Goal: Transaction & Acquisition: Purchase product/service

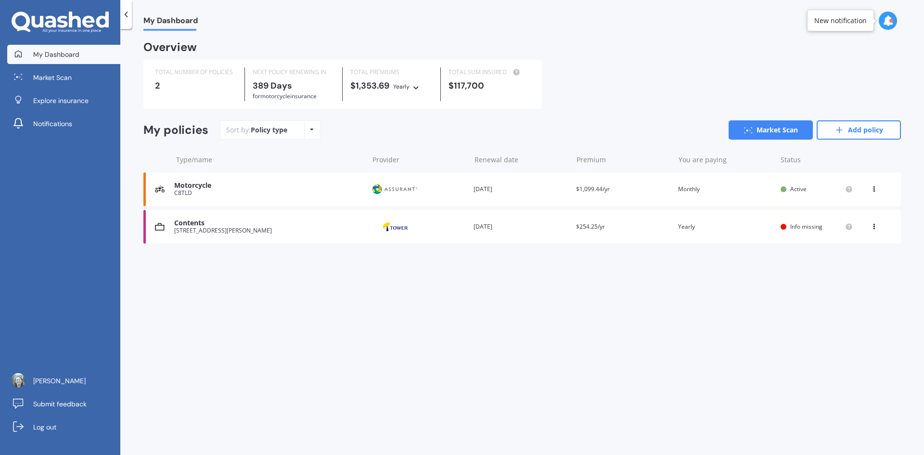
click at [874, 189] on icon at bounding box center [874, 187] width 7 height 6
click at [746, 190] on div "You are paying Monthly" at bounding box center [725, 189] width 95 height 10
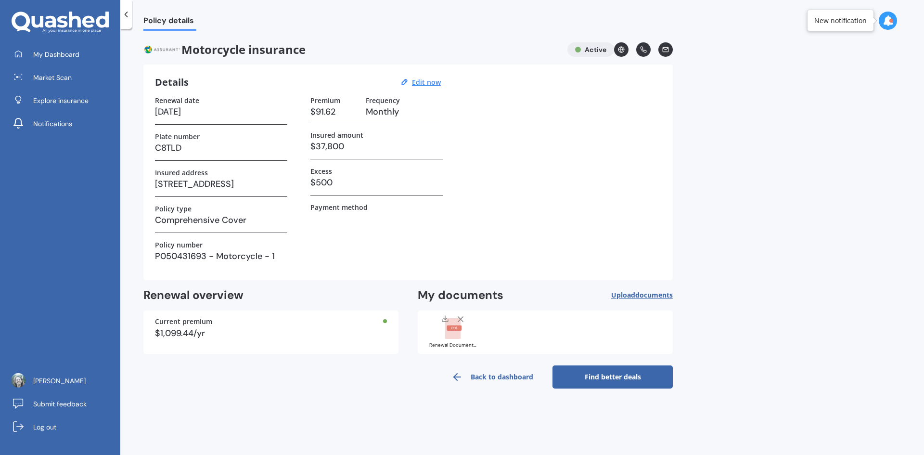
click at [606, 376] on link "Find better deals" at bounding box center [612, 376] width 120 height 23
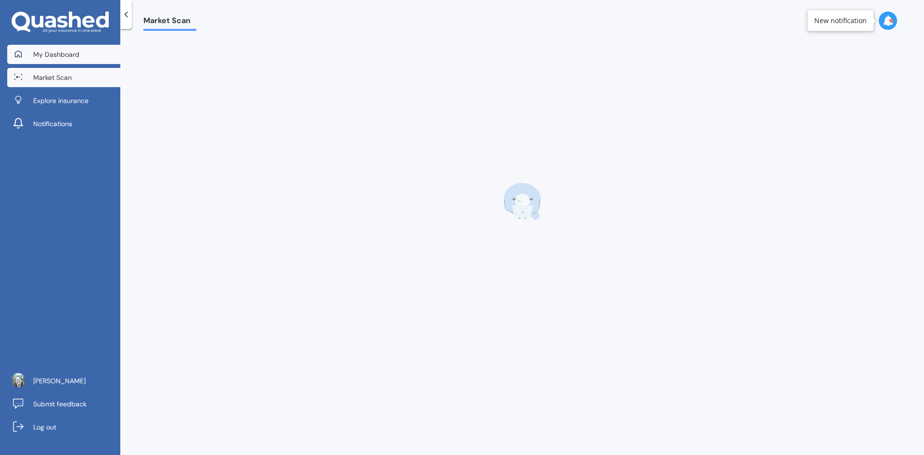
select select "18"
select select "10"
select select "1968"
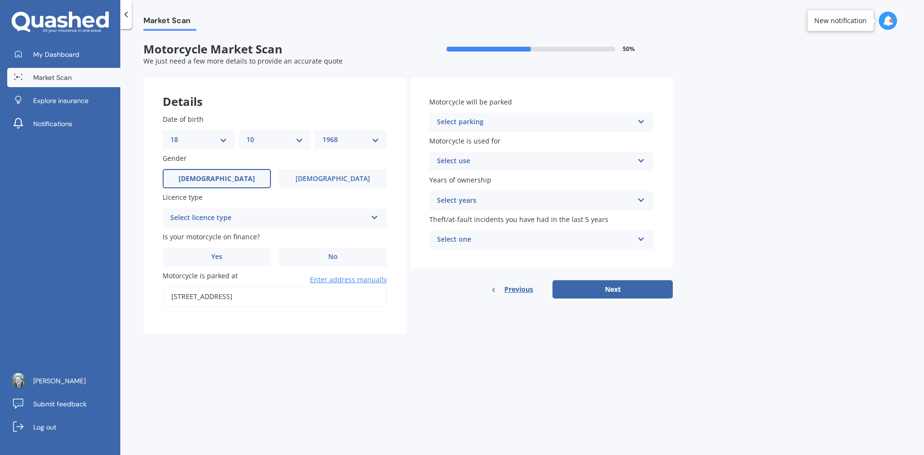
click at [275, 224] on div "Select licence type Full Motorcycle Restricted Motorcycle Learners Motorcycle C…" at bounding box center [275, 217] width 224 height 19
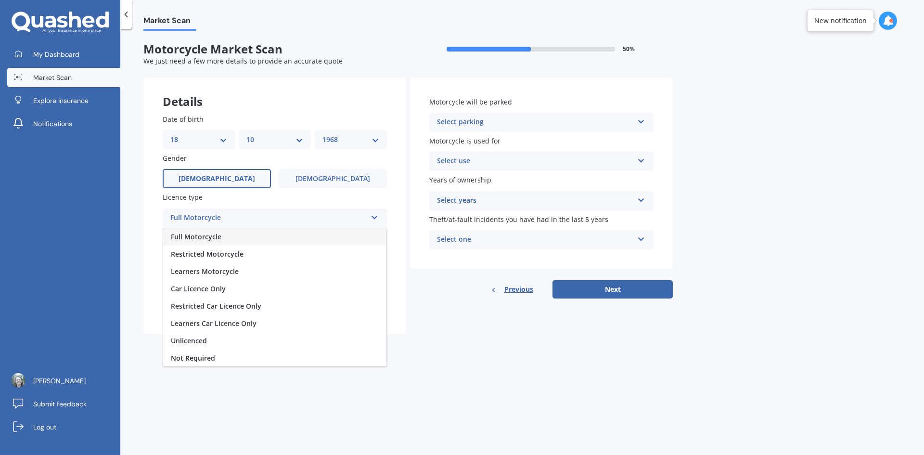
click at [215, 238] on span "Full Motorcycle" at bounding box center [196, 236] width 51 height 9
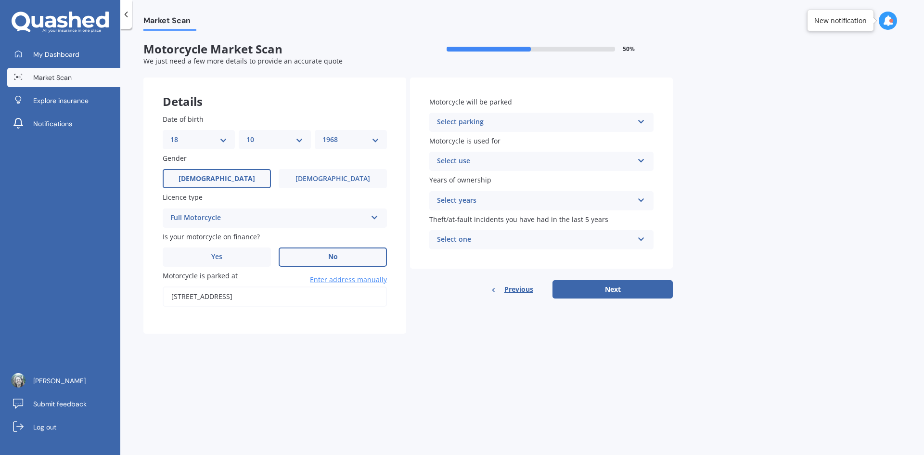
click at [326, 260] on label "No" at bounding box center [333, 256] width 108 height 19
click at [0, 0] on input "No" at bounding box center [0, 0] width 0 height 0
click at [191, 295] on input "[STREET_ADDRESS]" at bounding box center [275, 296] width 224 height 20
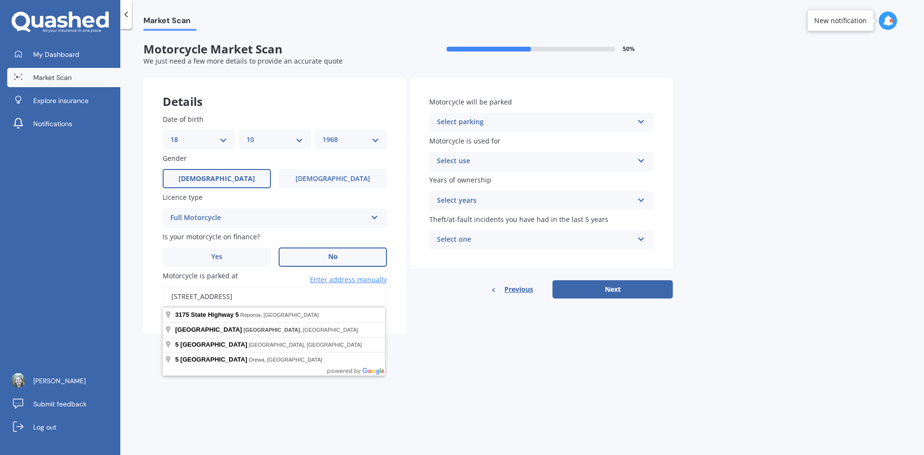
click at [172, 295] on input "[STREET_ADDRESS]" at bounding box center [275, 296] width 224 height 20
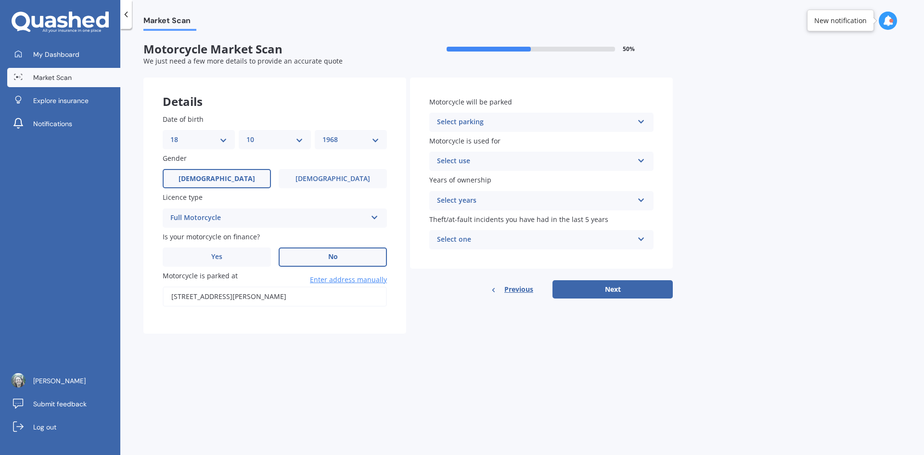
type input "[STREET_ADDRESS][PERSON_NAME]"
click at [490, 120] on div "Select parking" at bounding box center [535, 122] width 196 height 12
click at [489, 141] on div "In a garage" at bounding box center [541, 140] width 223 height 17
click at [491, 160] on div "Select use" at bounding box center [535, 161] width 196 height 12
click at [488, 180] on span "Recreational riding" at bounding box center [468, 179] width 63 height 9
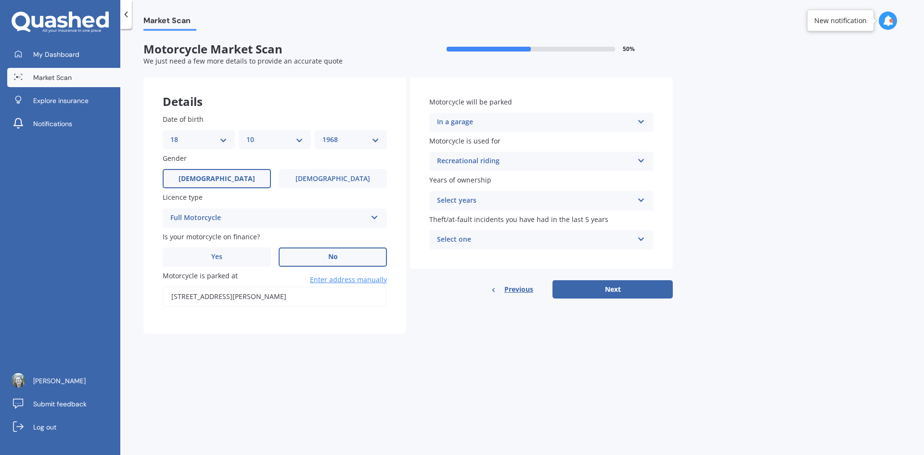
click at [484, 203] on div "Select years" at bounding box center [535, 201] width 196 height 12
click at [475, 253] on div "2 or more" at bounding box center [541, 253] width 223 height 17
click at [472, 198] on div "2 or more" at bounding box center [535, 201] width 196 height 12
click at [473, 251] on div "2 or more" at bounding box center [541, 253] width 223 height 17
click at [482, 240] on div "Select one" at bounding box center [535, 240] width 196 height 12
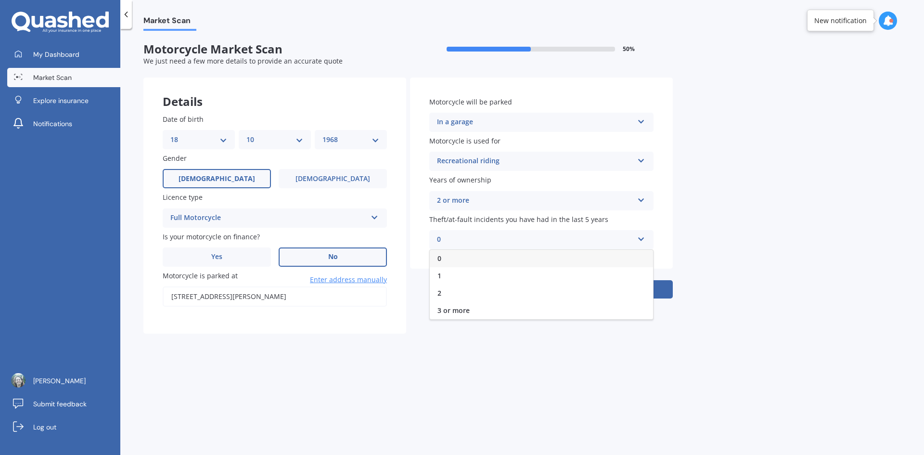
click at [477, 257] on div "0" at bounding box center [541, 258] width 223 height 17
click at [618, 289] on button "Next" at bounding box center [612, 289] width 120 height 18
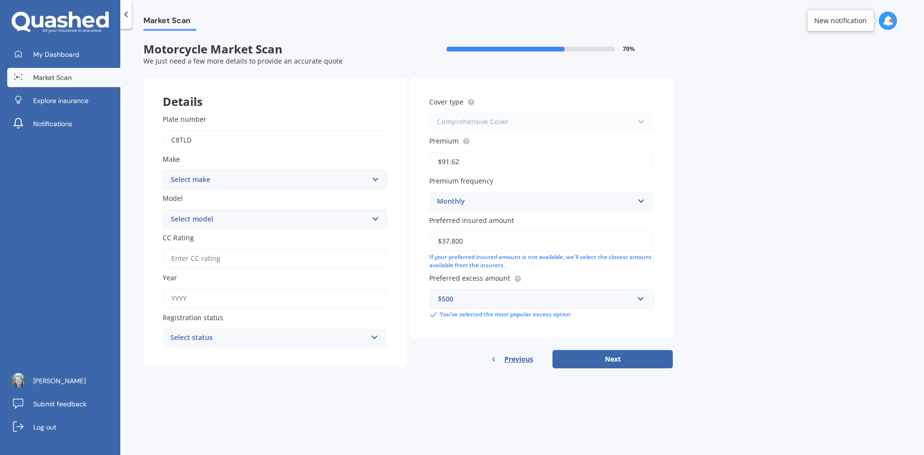
click at [267, 180] on select "Select make Ace Adly Aeon AJP American Iron Horse Aprilia Arrow Baotian [PERSON…" at bounding box center [275, 179] width 224 height 19
select select "[DEMOGRAPHIC_DATA]"
click at [163, 170] on select "Select make Ace Adly Aeon AJP American Iron Horse Aprilia Arrow Baotian [PERSON…" at bounding box center [275, 179] width 224 height 19
click at [215, 223] on select "Select model" at bounding box center [275, 218] width 224 height 19
click at [220, 222] on select "Select model Challenger Dark Horse Challenger Elite Challenger Limited Chief Ch…" at bounding box center [275, 218] width 224 height 19
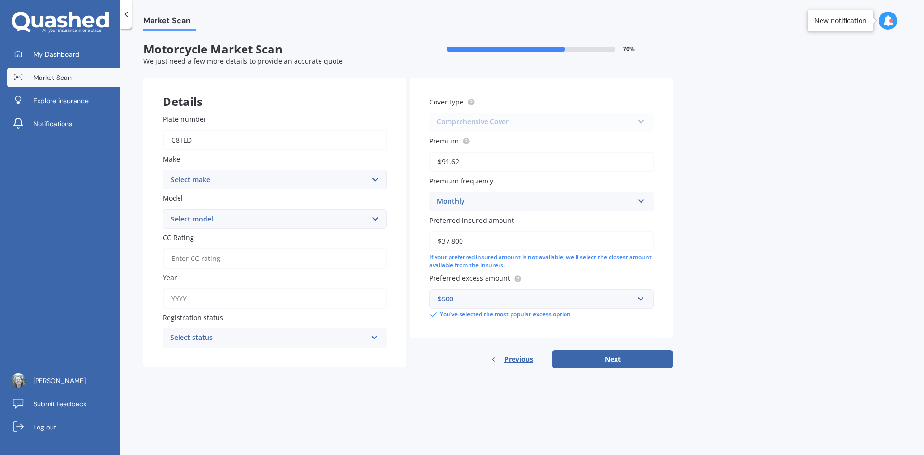
click at [372, 218] on select "Select model Challenger Dark Horse Challenger Elite Challenger Limited Chief Ch…" at bounding box center [275, 218] width 224 height 19
select select "[GEOGRAPHIC_DATA]"
click at [163, 209] on select "Select model Challenger Dark Horse Challenger Elite Challenger Limited Chief Ch…" at bounding box center [275, 218] width 224 height 19
click at [221, 256] on input "CC Rating" at bounding box center [275, 258] width 224 height 20
type input "1890"
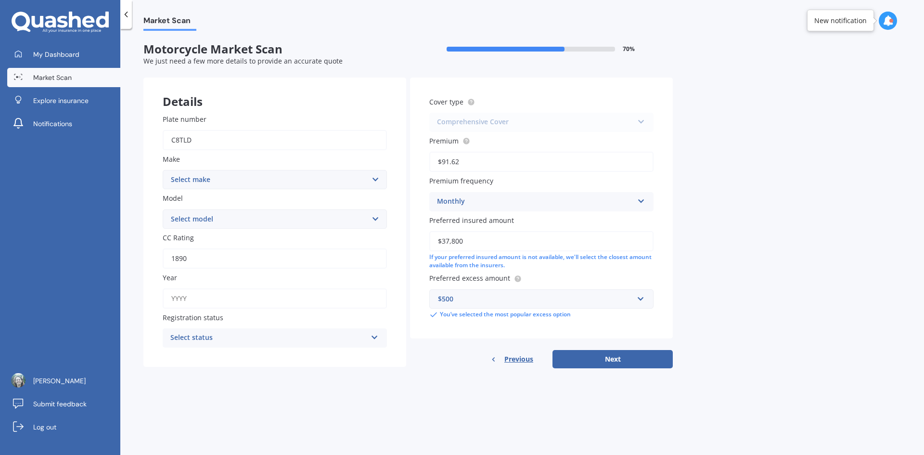
click at [204, 304] on input "Year" at bounding box center [275, 298] width 224 height 20
type input "2023"
click at [223, 335] on div "Select status" at bounding box center [268, 338] width 196 height 12
click at [226, 355] on div "Road registered" at bounding box center [274, 356] width 223 height 17
click at [503, 121] on div "Comprehensive Cover Third Party Fire and Theft Cover Comprehensive Cover Third …" at bounding box center [541, 122] width 224 height 19
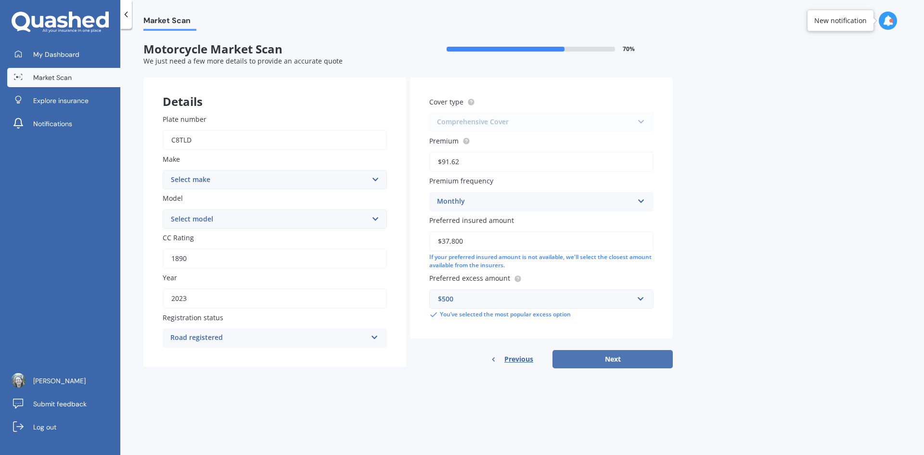
click at [615, 358] on button "Next" at bounding box center [612, 359] width 120 height 18
select select "18"
select select "10"
select select "1968"
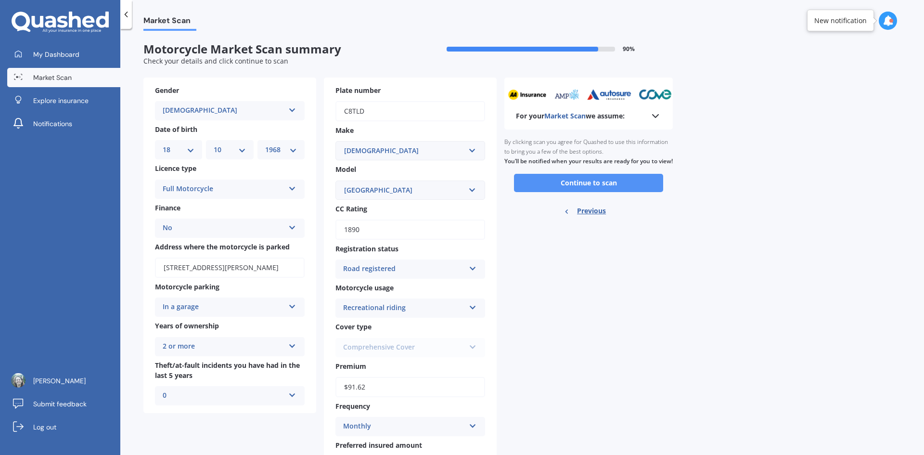
click at [587, 192] on button "Continue to scan" at bounding box center [588, 183] width 149 height 18
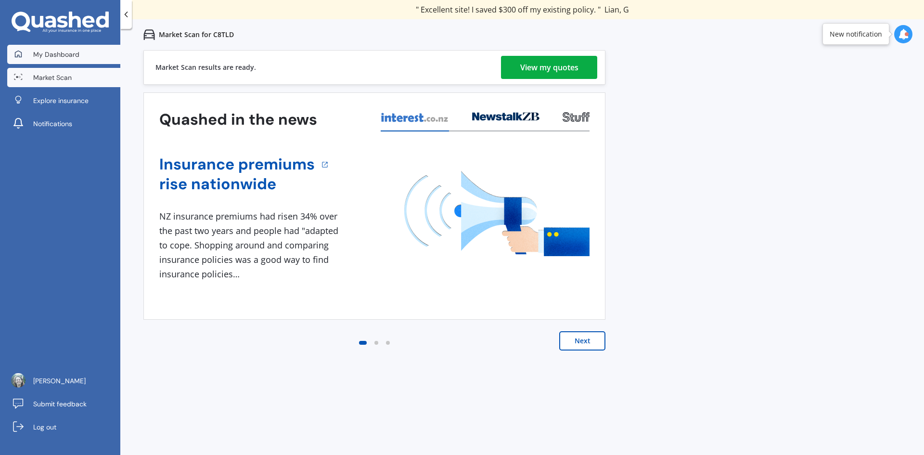
click at [49, 51] on span "My Dashboard" at bounding box center [56, 55] width 46 height 10
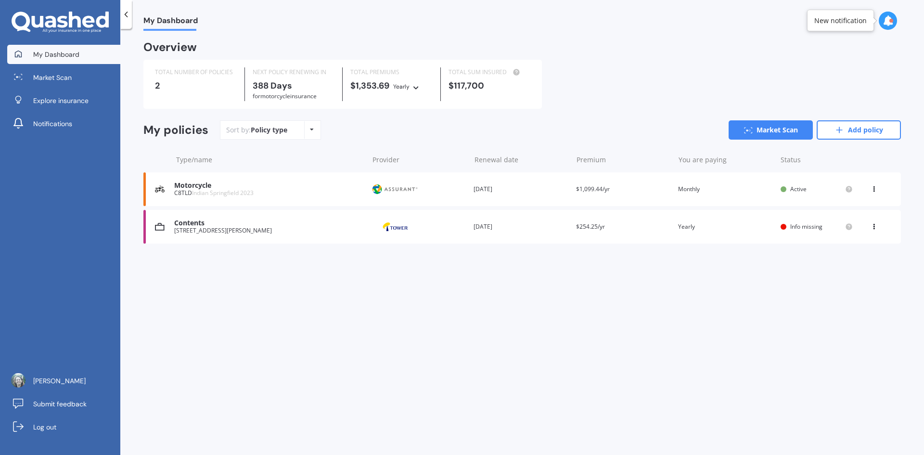
click at [799, 227] on span "Info missing" at bounding box center [806, 226] width 32 height 8
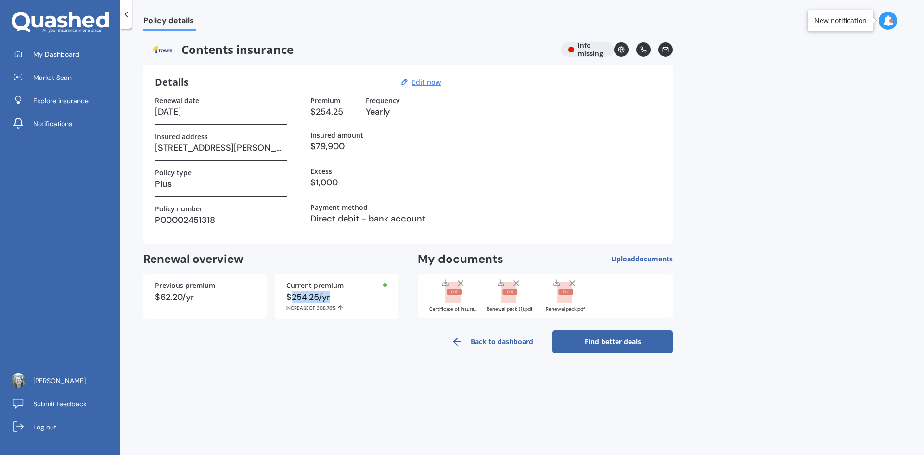
drag, startPoint x: 291, startPoint y: 297, endPoint x: 336, endPoint y: 296, distance: 45.2
click at [336, 296] on div "$254.25/yr INCREASE OF 308.76%" at bounding box center [336, 302] width 101 height 18
click at [598, 340] on link "Find better deals" at bounding box center [612, 341] width 120 height 23
click at [421, 80] on u "Edit now" at bounding box center [426, 81] width 29 height 9
select select "02"
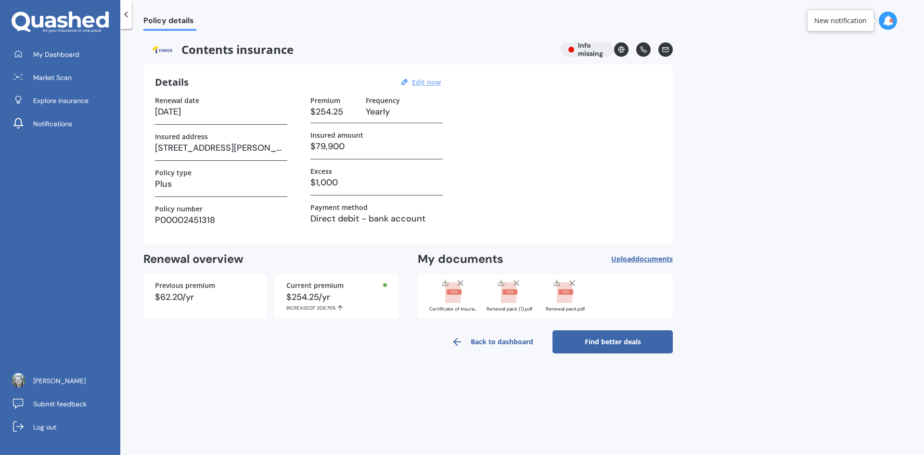
select select "10"
select select "2026"
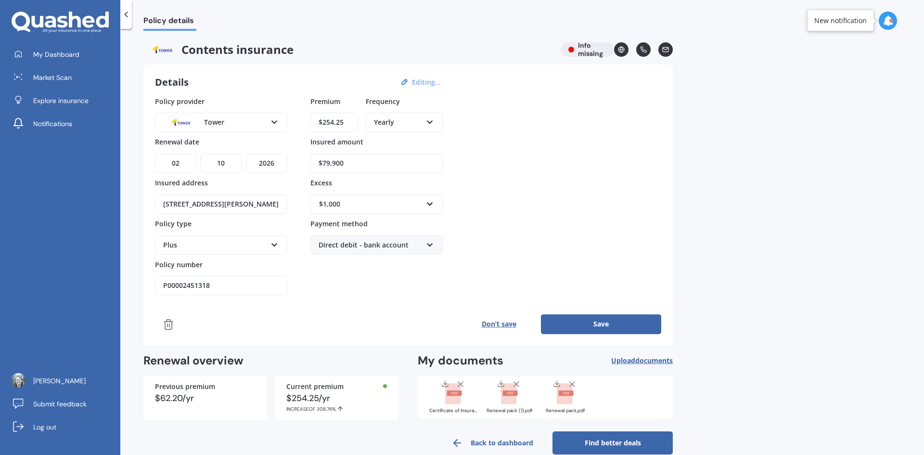
click at [343, 123] on input "$254.25" at bounding box center [334, 122] width 48 height 19
click at [403, 122] on div "Yearly" at bounding box center [398, 122] width 48 height 11
click at [395, 191] on span "Monthly" at bounding box center [387, 192] width 26 height 9
click at [346, 124] on input "$254.25" at bounding box center [334, 122] width 48 height 19
drag, startPoint x: 345, startPoint y: 123, endPoint x: 322, endPoint y: 122, distance: 22.6
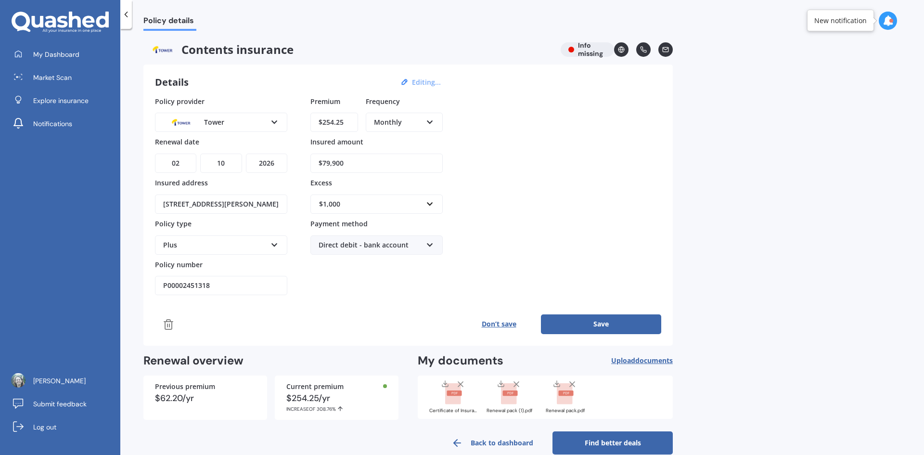
click at [322, 122] on input "$254.25" at bounding box center [334, 122] width 48 height 19
type input "$32.66"
click at [276, 163] on select "YYYY 2027 2026 2025 2024 2023 2022 2021 2020 2019 2018 2017 2016 2015 2014 2013…" at bounding box center [266, 163] width 41 height 19
select select "2025"
click at [246, 154] on select "YYYY 2027 2026 2025 2024 2023 2022 2021 2020 2019 2018 2017 2016 2015 2014 2013…" at bounding box center [266, 163] width 41 height 19
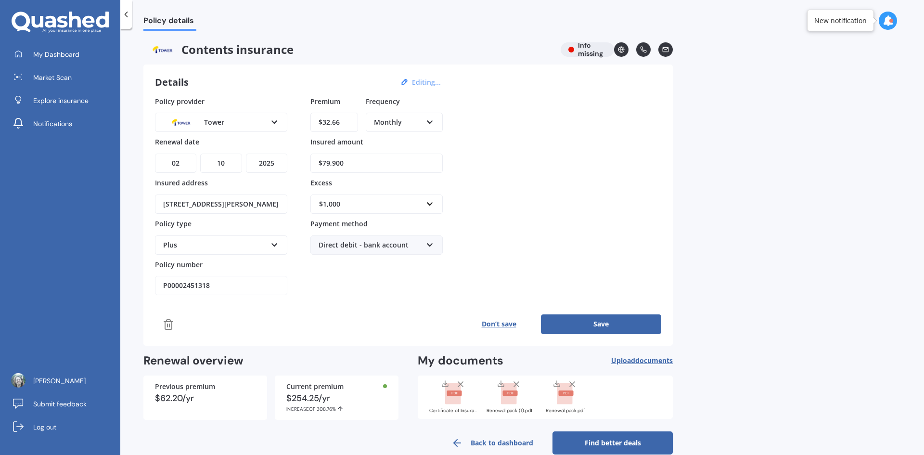
click at [185, 163] on select "DD 01 02 03 04 05 06 07 08 09 10 11 12 13 14 15 16 17 18 19 20 21 22 23 24 25 2…" at bounding box center [175, 163] width 41 height 19
click at [155, 154] on select "DD 01 02 03 04 05 06 07 08 09 10 11 12 13 14 15 16 17 18 19 20 21 22 23 24 25 2…" at bounding box center [175, 163] width 41 height 19
click at [226, 168] on select "MM 01 02 03 04 05 06 07 08 09 10 11 12" at bounding box center [220, 163] width 41 height 19
click at [595, 322] on button "Save" at bounding box center [601, 323] width 120 height 19
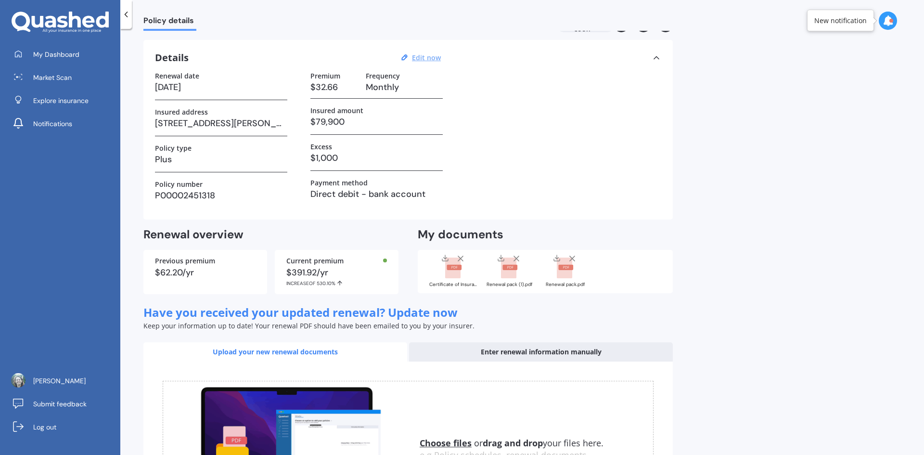
scroll to position [48, 0]
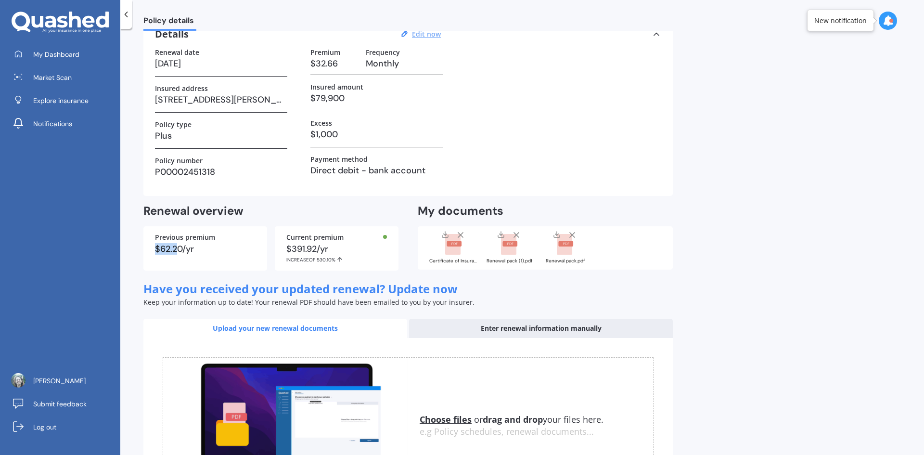
drag, startPoint x: 179, startPoint y: 253, endPoint x: 155, endPoint y: 251, distance: 23.2
click at [155, 251] on div "$62.20/yr" at bounding box center [205, 248] width 101 height 9
click at [263, 259] on div "Previous premium $62.20/yr" at bounding box center [205, 248] width 124 height 44
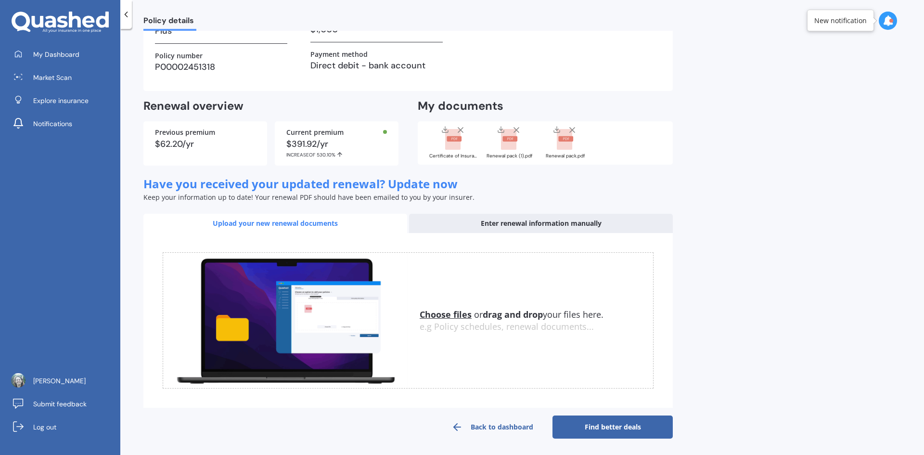
scroll to position [154, 0]
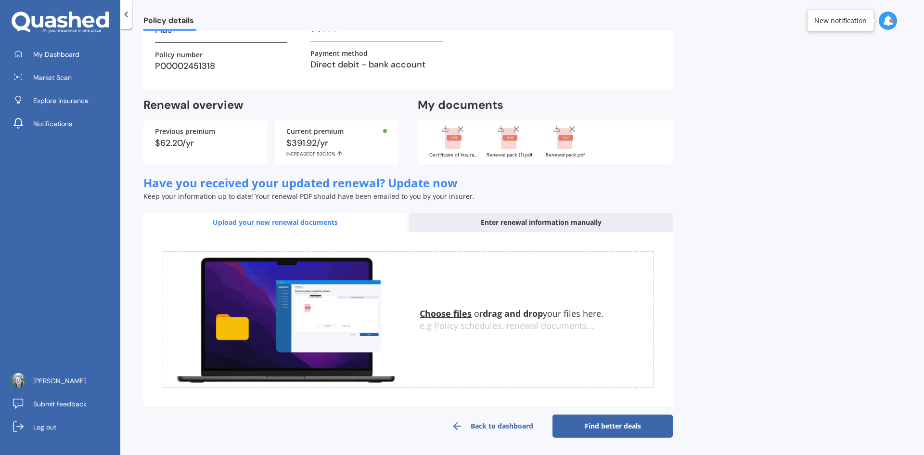
click at [616, 427] on link "Find better deals" at bounding box center [612, 425] width 120 height 23
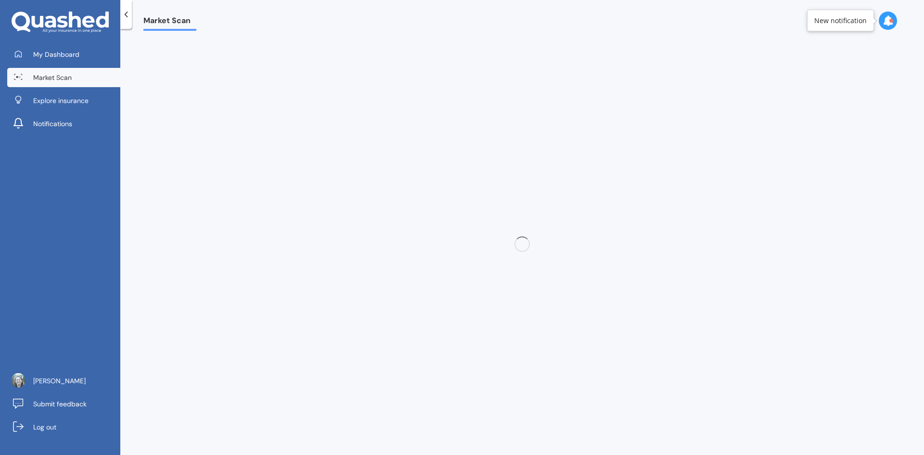
scroll to position [0, 0]
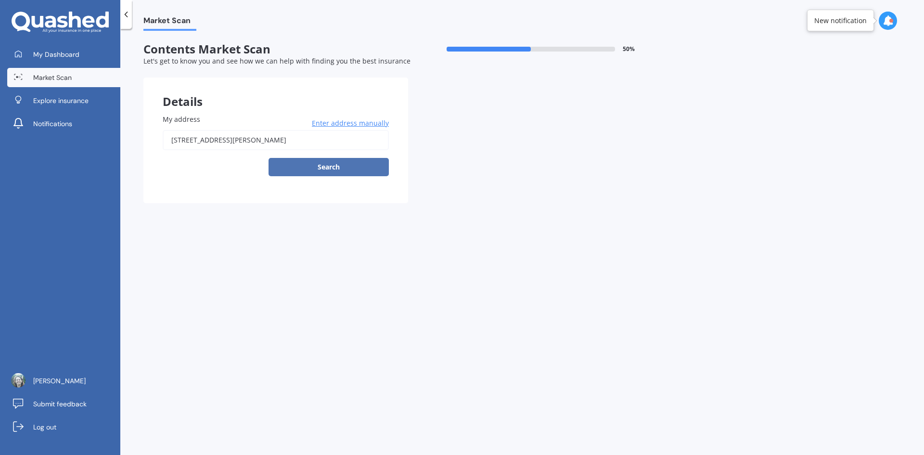
click at [338, 168] on button "Search" at bounding box center [329, 167] width 120 height 18
type input "[STREET_ADDRESS][PERSON_NAME]"
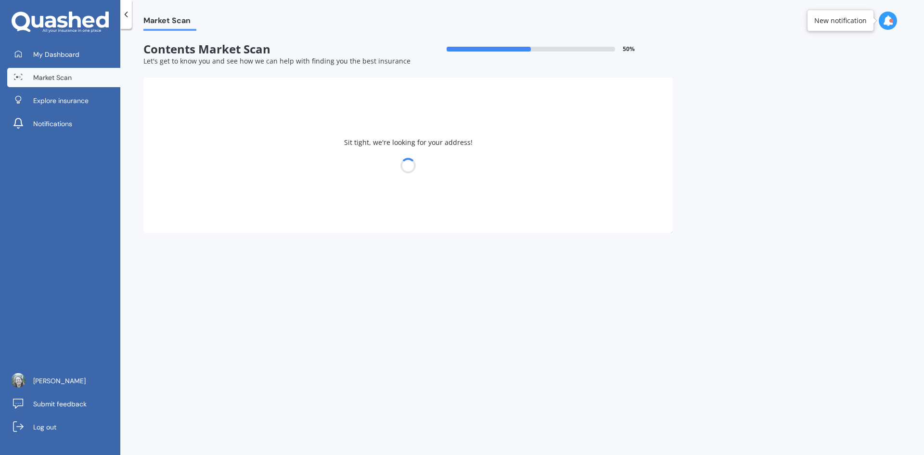
select select "18"
select select "10"
select select "1968"
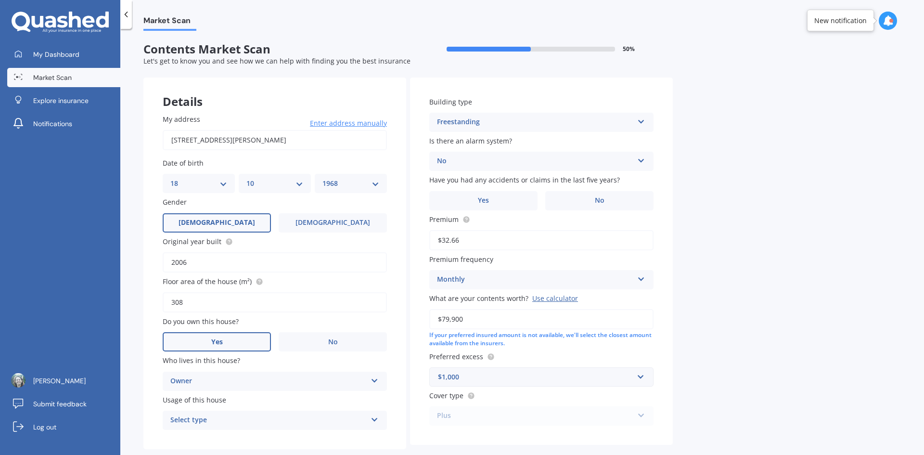
scroll to position [45, 0]
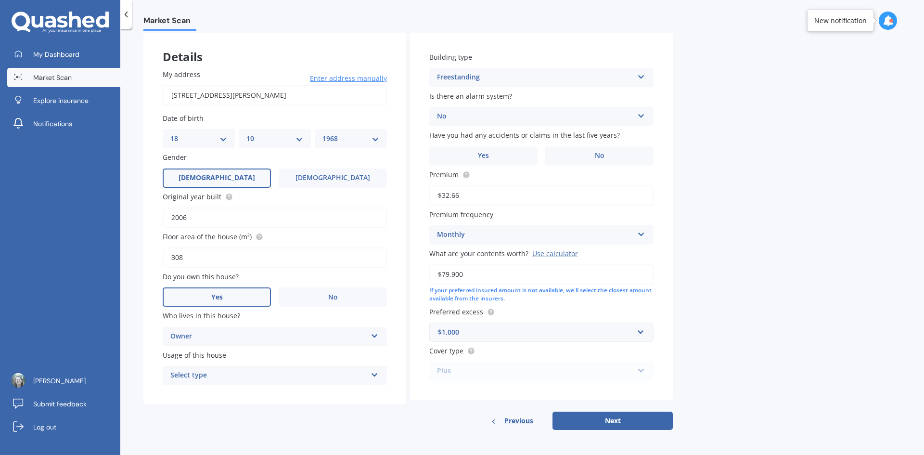
click at [340, 373] on div "Select type" at bounding box center [268, 376] width 196 height 12
click at [244, 398] on div "Permanent" at bounding box center [274, 393] width 223 height 17
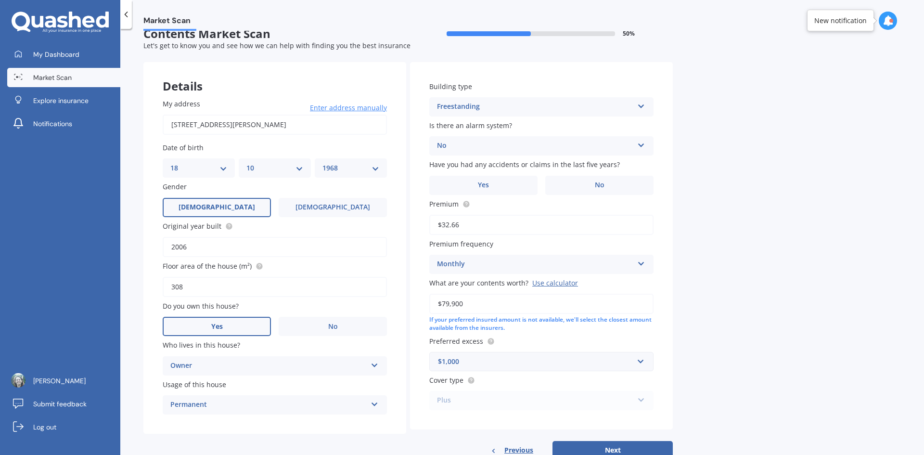
scroll to position [0, 0]
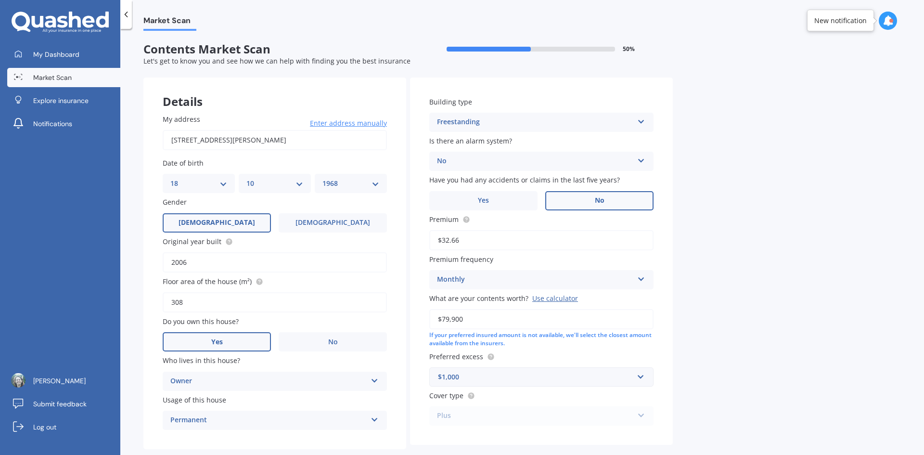
click at [592, 199] on label "No" at bounding box center [599, 200] width 108 height 19
click at [0, 0] on input "No" at bounding box center [0, 0] width 0 height 0
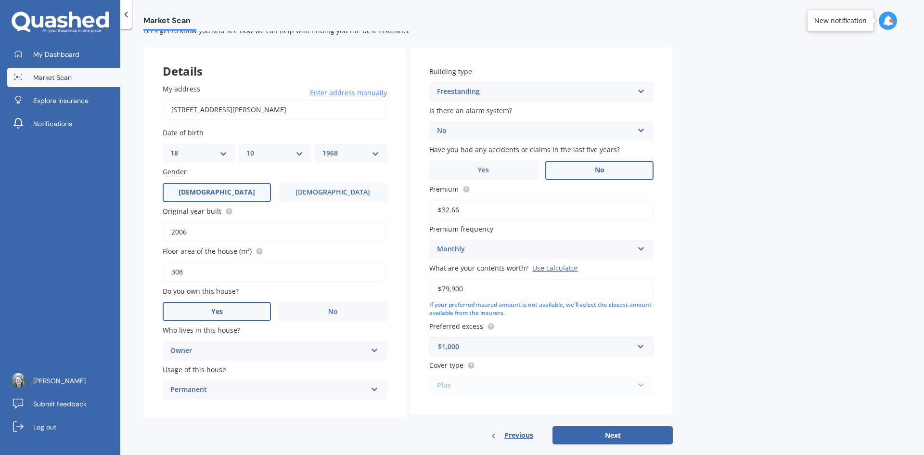
scroll to position [45, 0]
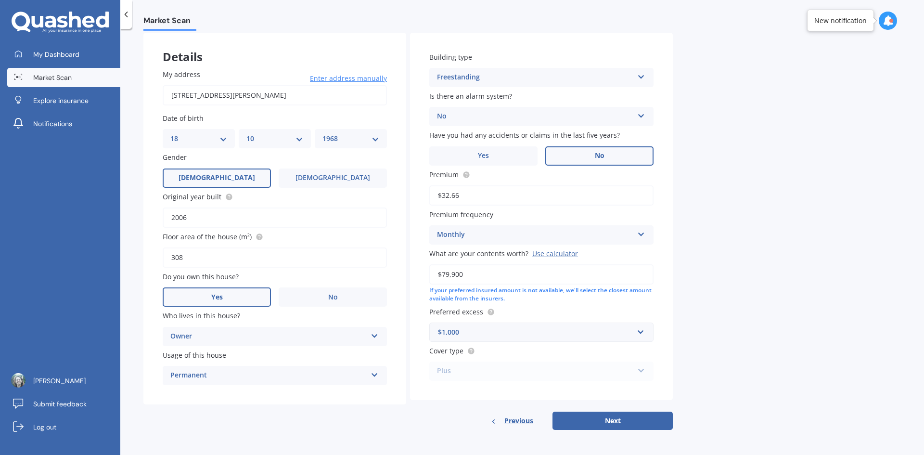
click at [550, 374] on div "Plus Standard Plus Premium" at bounding box center [541, 370] width 224 height 19
click at [642, 370] on div "Plus Standard Plus Premium" at bounding box center [541, 370] width 224 height 19
click at [476, 375] on div "Plus Standard Plus Premium" at bounding box center [541, 370] width 224 height 19
click at [642, 370] on div "Plus Standard Plus Premium" at bounding box center [541, 370] width 224 height 19
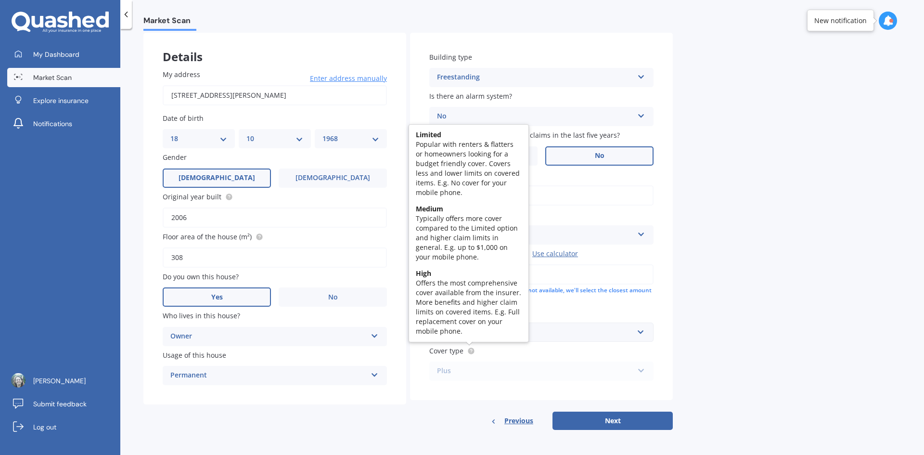
click at [470, 351] on circle at bounding box center [471, 351] width 6 height 6
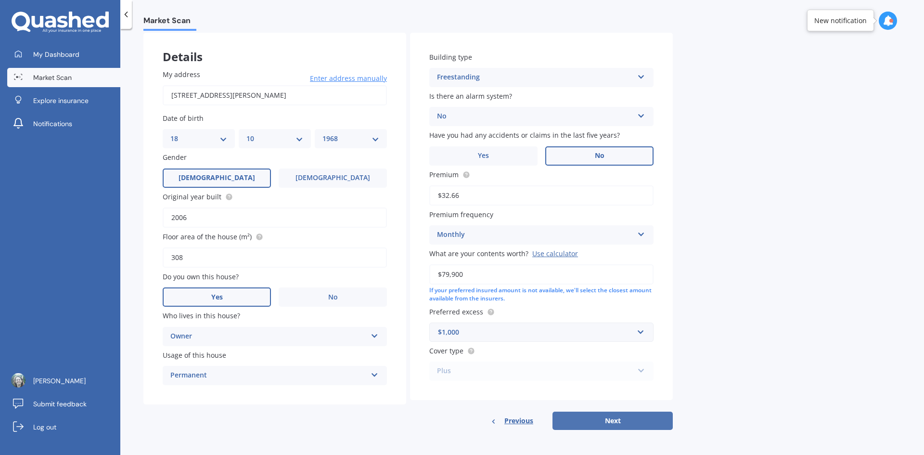
click at [610, 421] on button "Next" at bounding box center [612, 420] width 120 height 18
select select "18"
select select "10"
select select "1968"
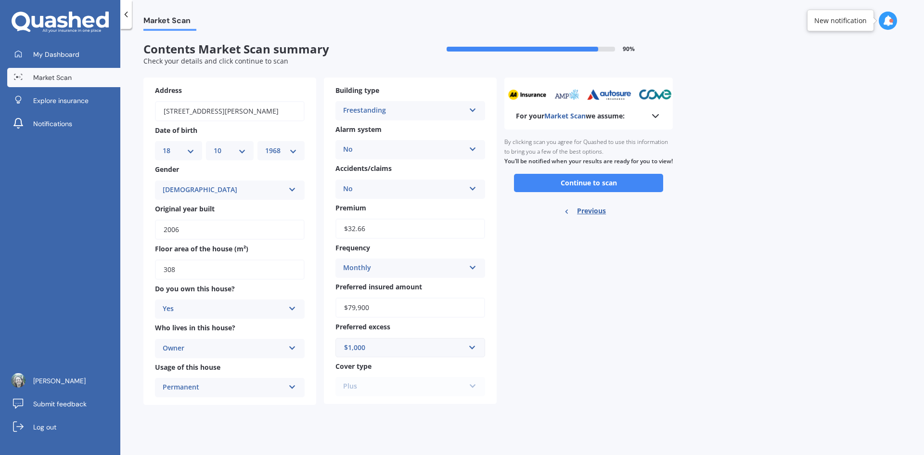
scroll to position [0, 0]
click at [447, 392] on div "Plus Standard Plus Premium" at bounding box center [410, 386] width 150 height 19
click at [591, 192] on button "Continue to scan" at bounding box center [588, 183] width 149 height 18
